Goal: Task Accomplishment & Management: Manage account settings

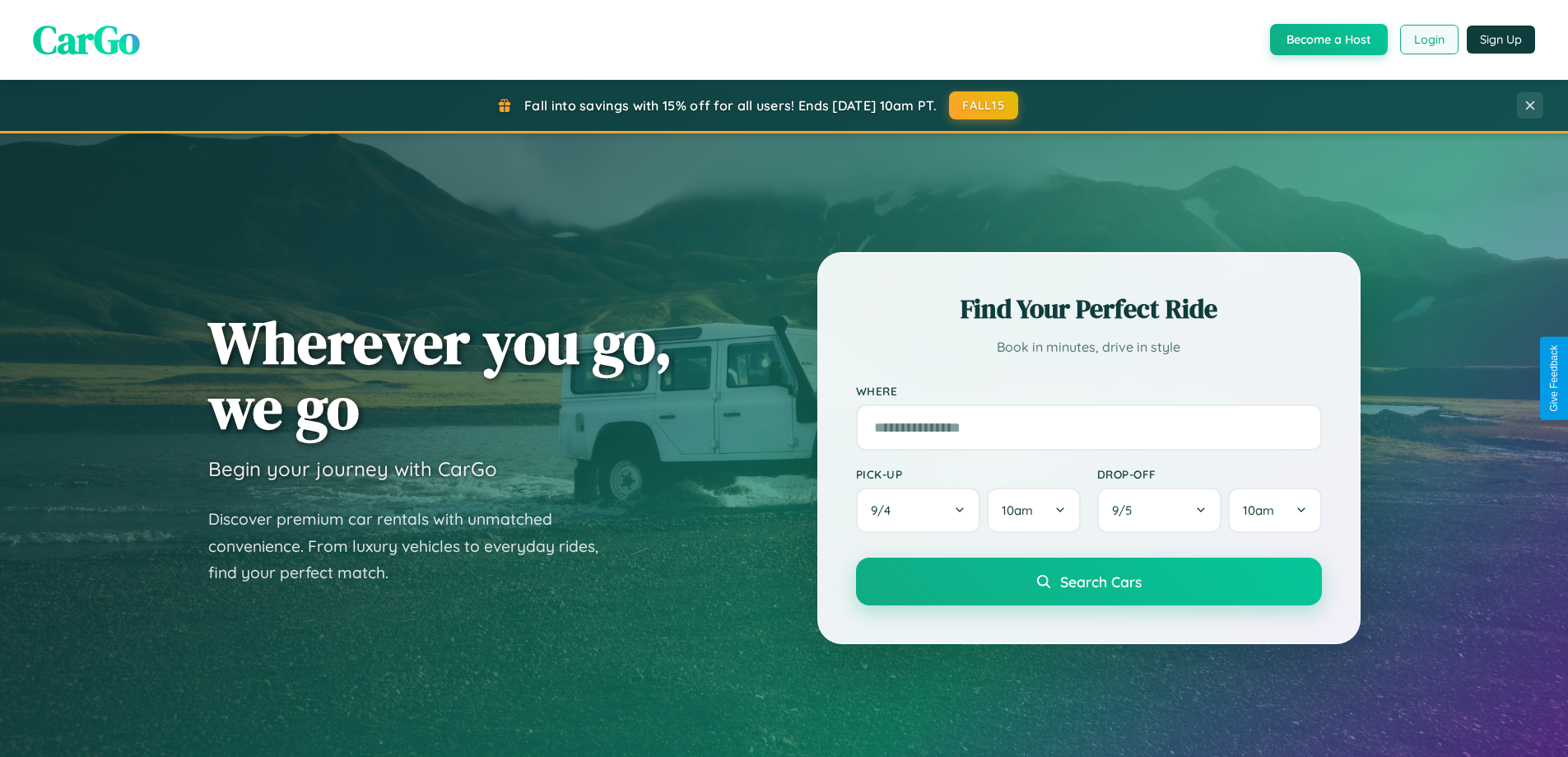
click at [1429, 40] on button "Login" at bounding box center [1429, 40] width 58 height 30
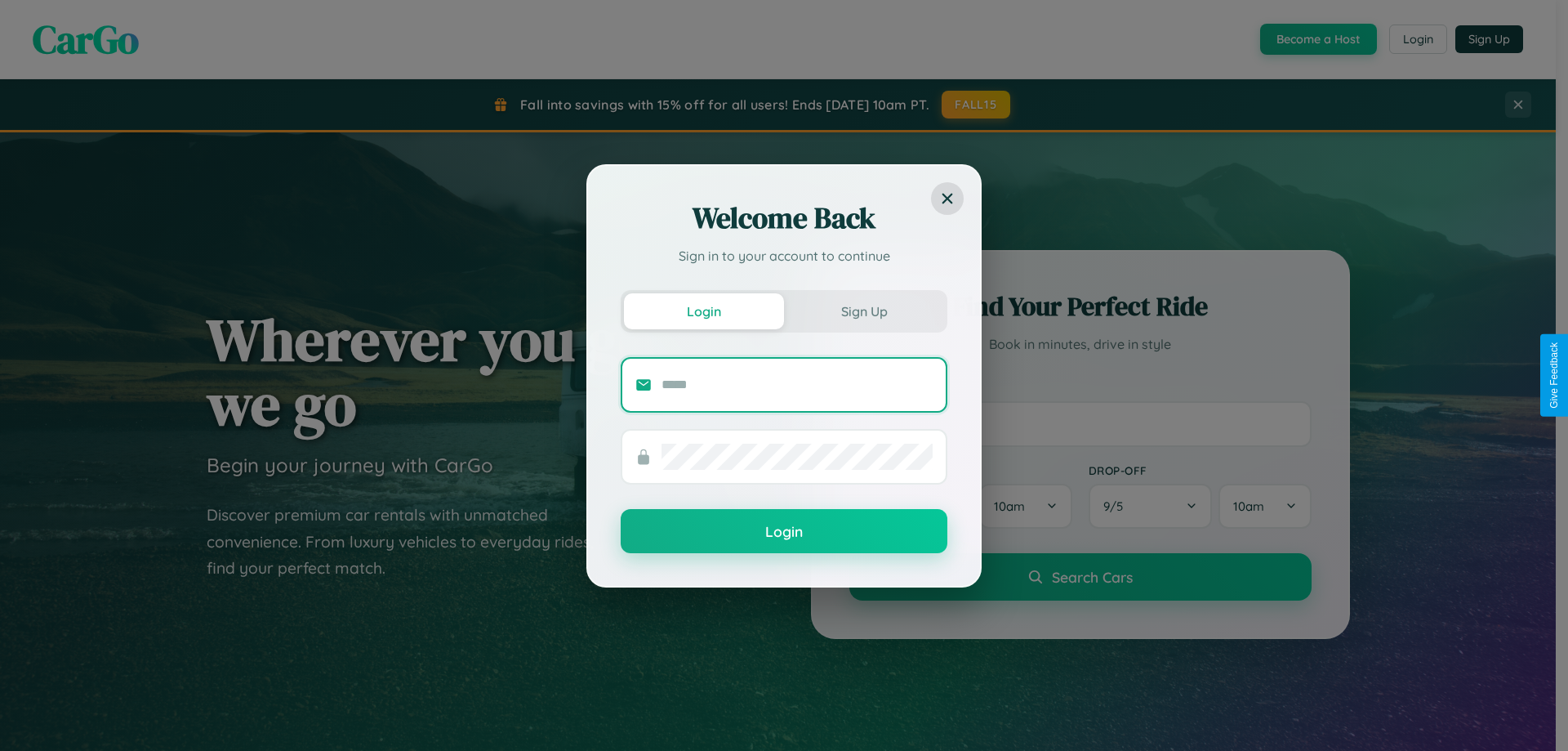
click at [797, 384] on input "text" at bounding box center [797, 384] width 271 height 26
type input "**********"
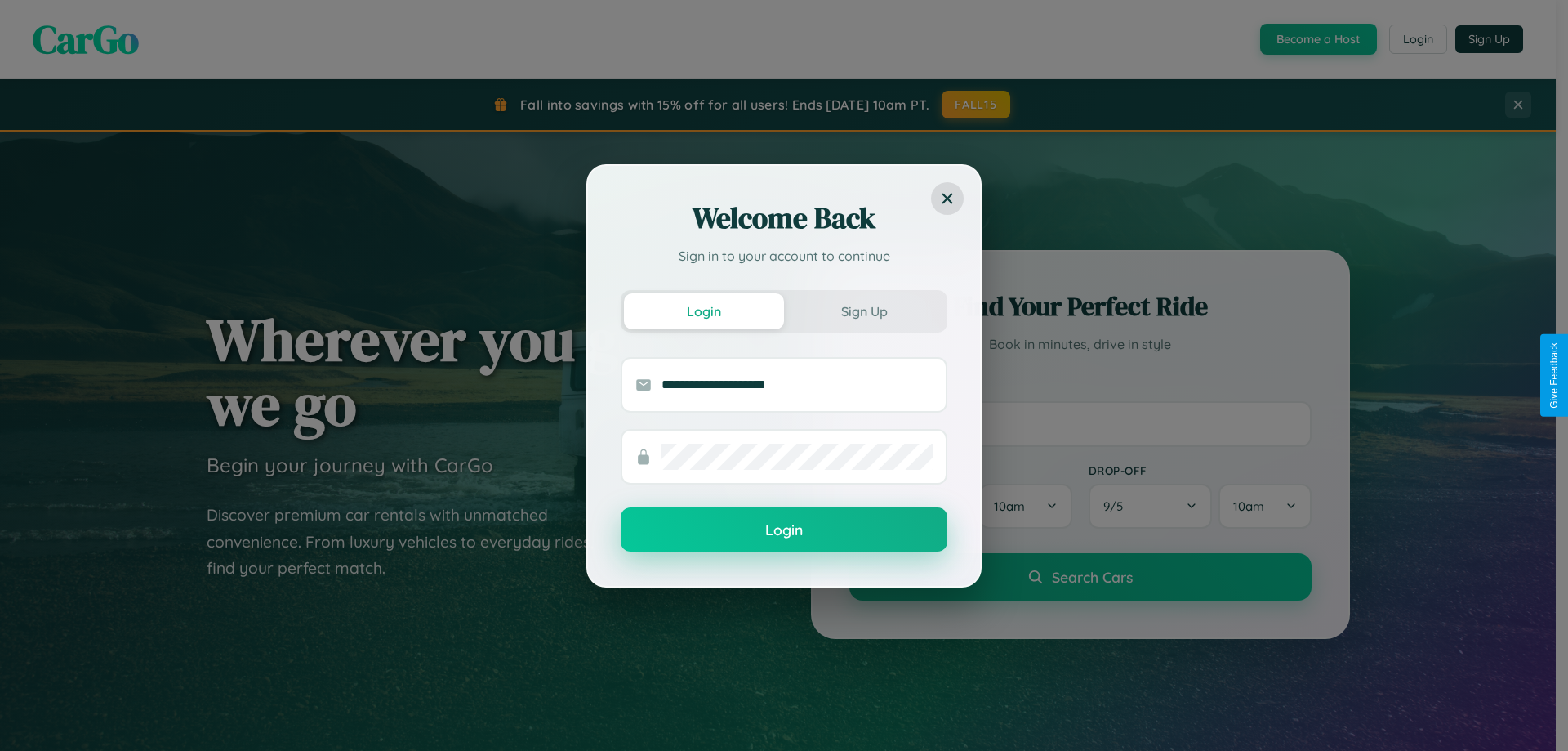
click at [784, 530] on button "Login" at bounding box center [783, 528] width 326 height 44
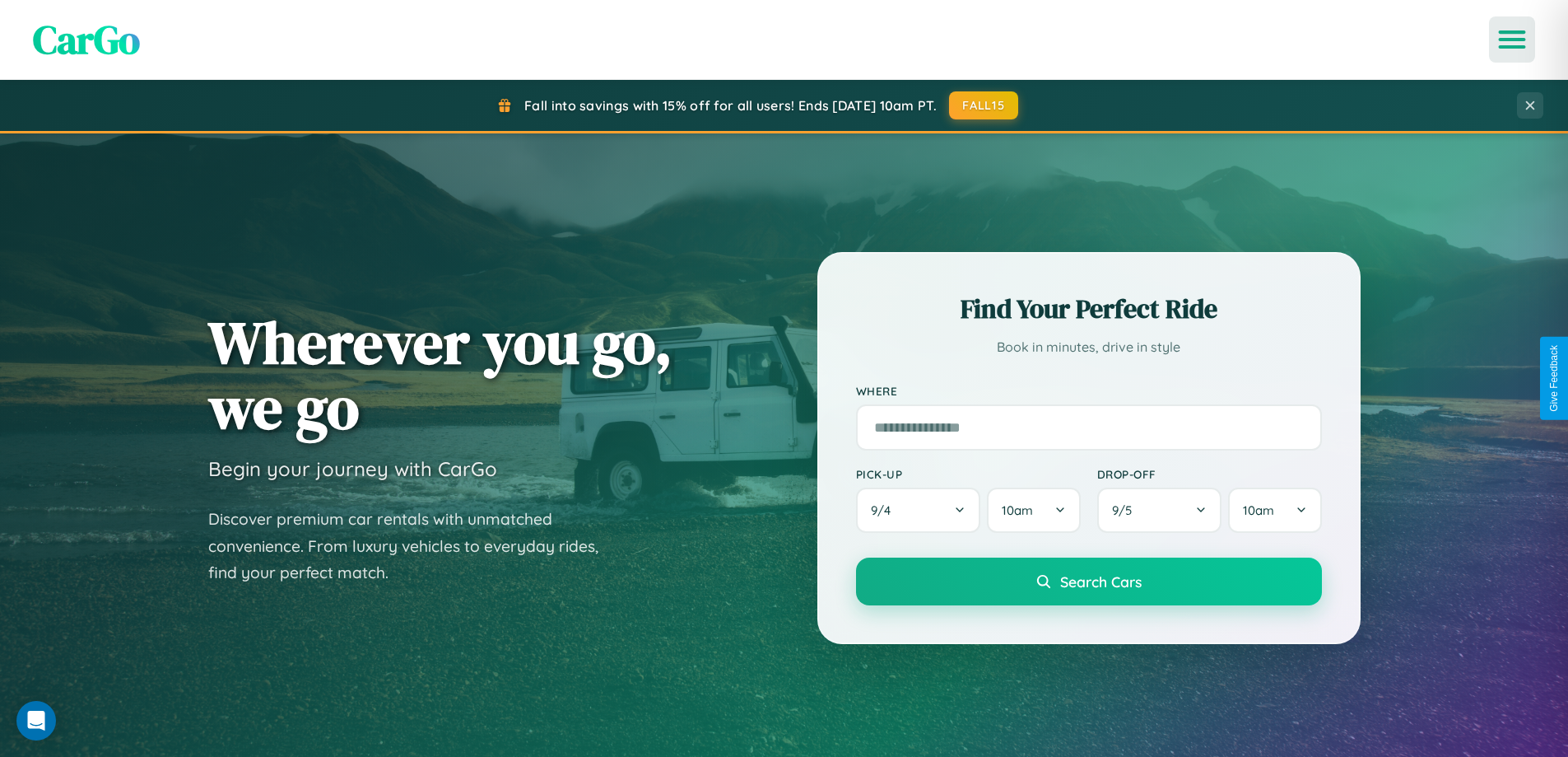
click at [1513, 40] on icon "Open menu" at bounding box center [1513, 39] width 24 height 15
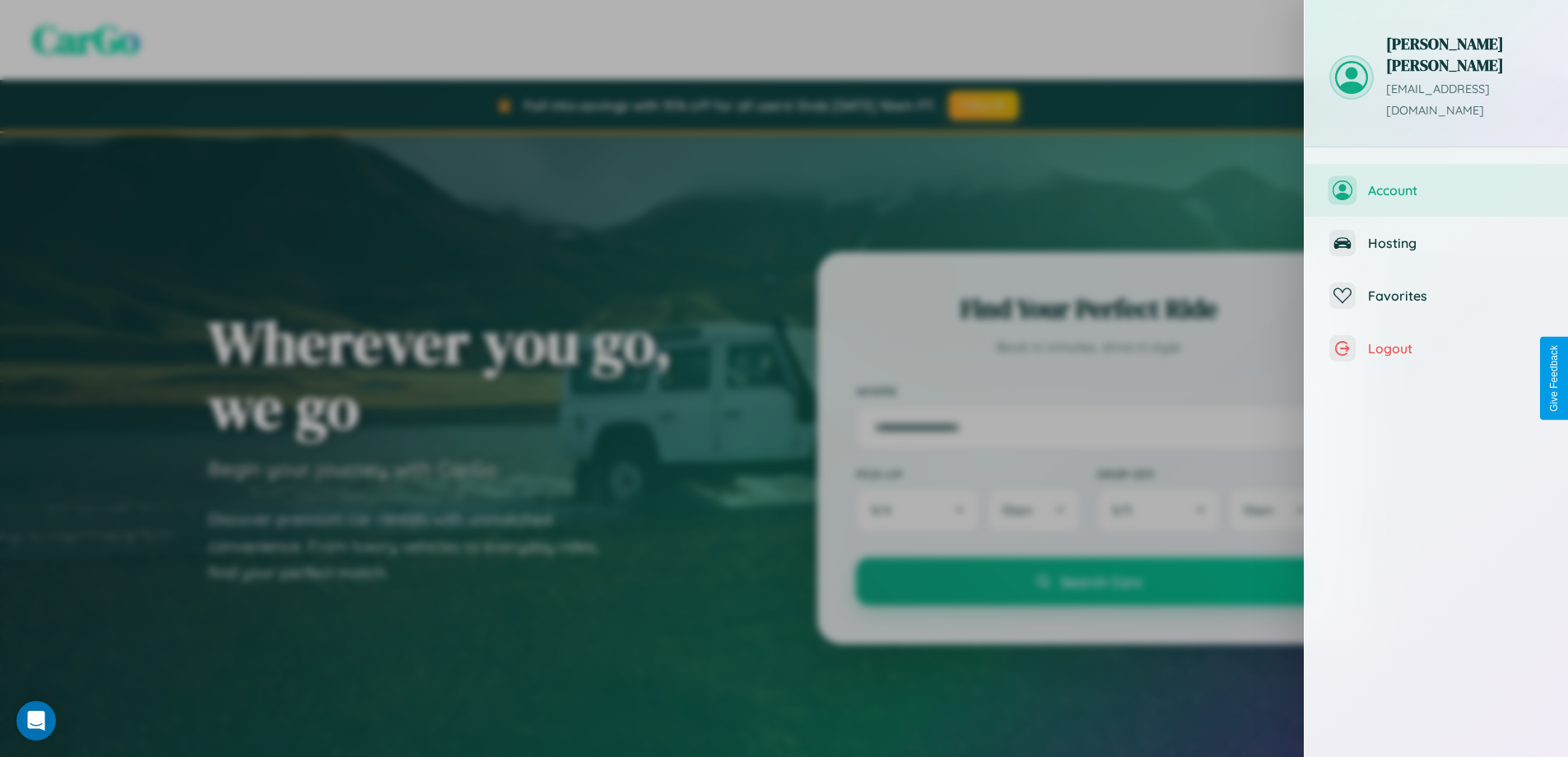
click at [1437, 182] on span "Account" at bounding box center [1455, 190] width 175 height 17
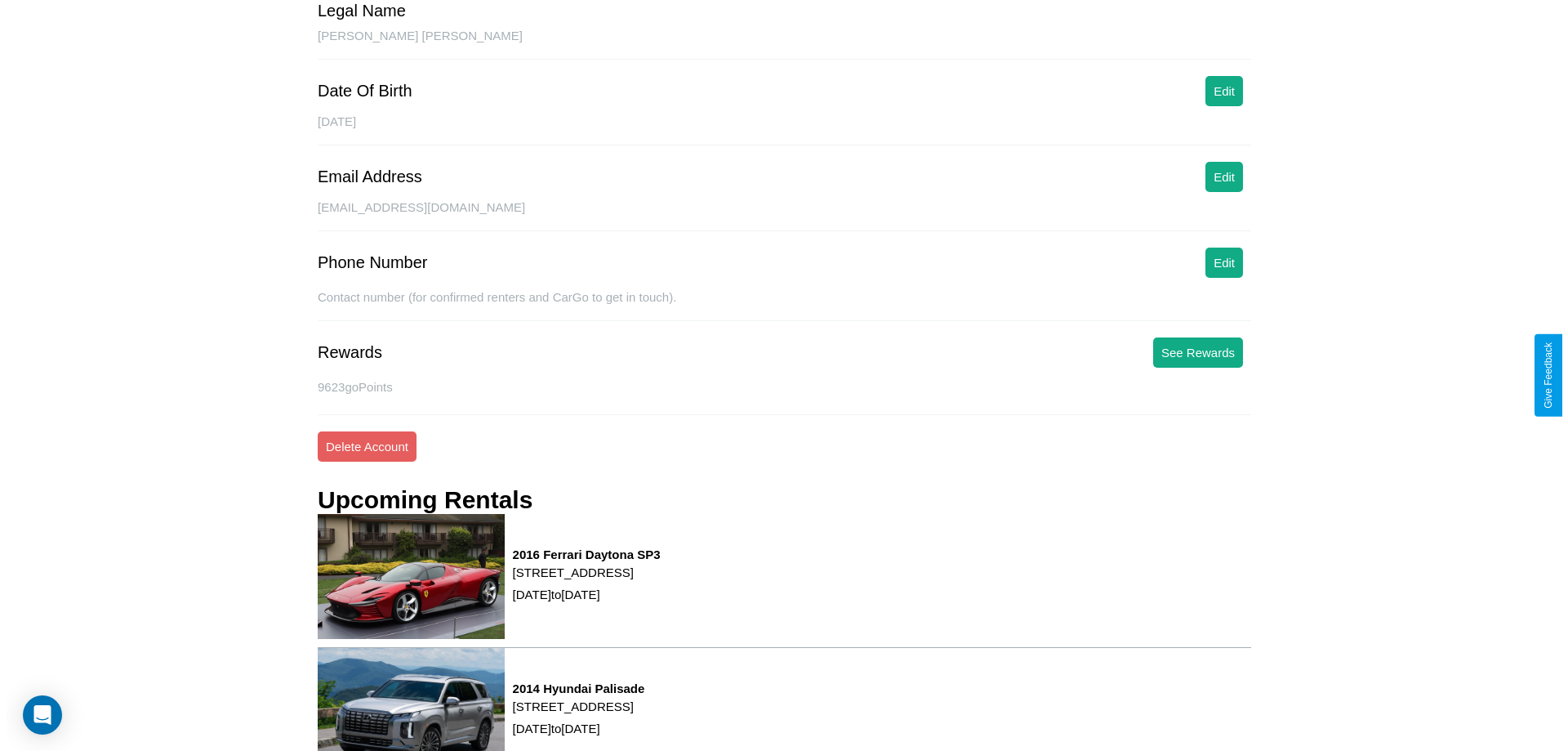
scroll to position [222, 0]
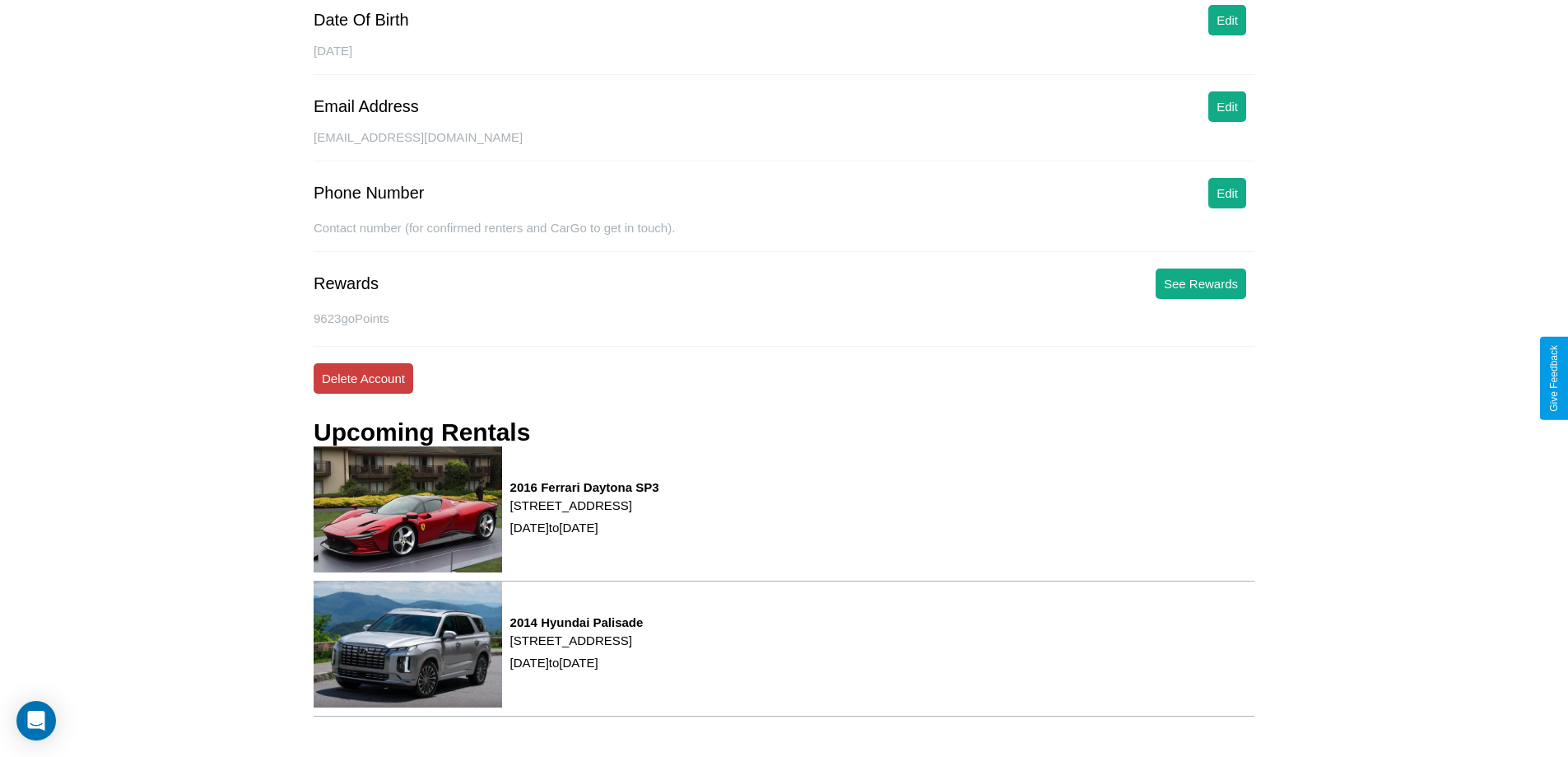
click at [363, 378] on button "Delete Account" at bounding box center [363, 378] width 100 height 31
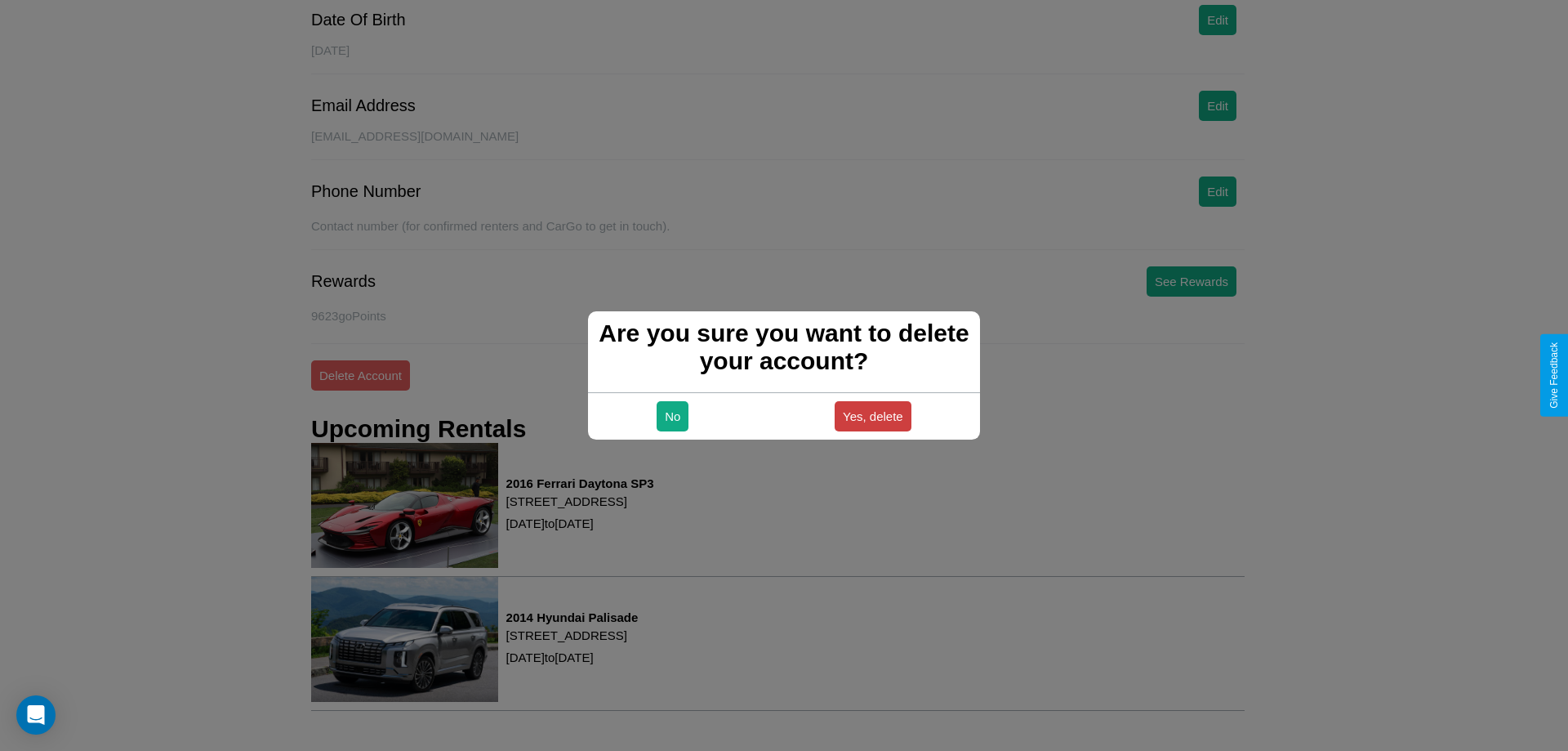
click at [872, 416] on button "Yes, delete" at bounding box center [873, 416] width 76 height 30
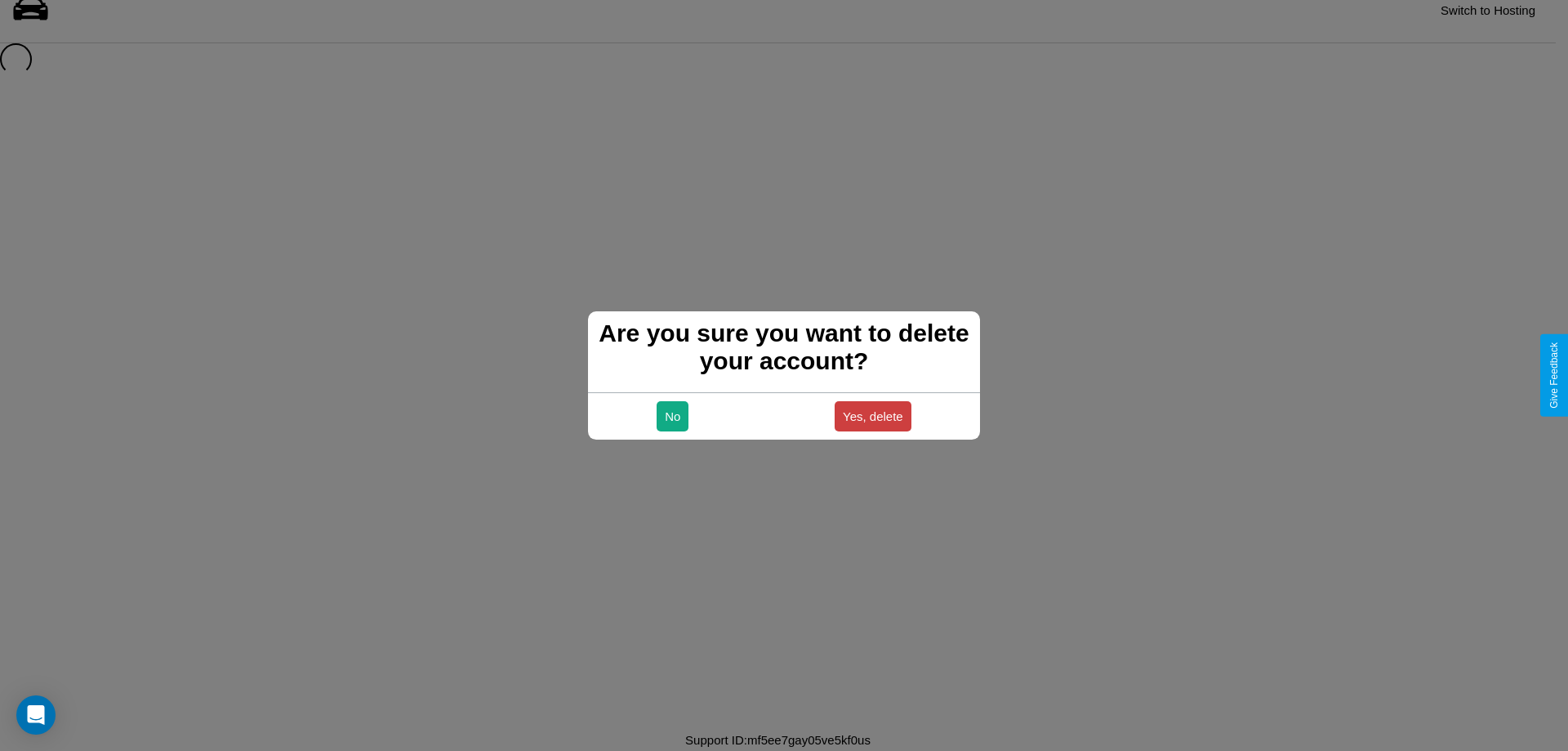
scroll to position [22, 0]
